Goal: Task Accomplishment & Management: Manage account settings

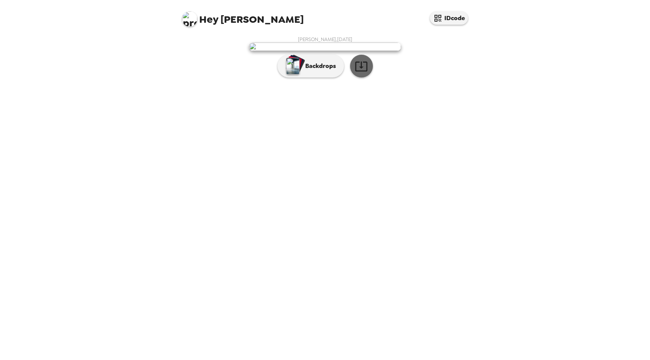
click at [365, 73] on icon "button" at bounding box center [360, 66] width 13 height 13
